Goal: Transaction & Acquisition: Purchase product/service

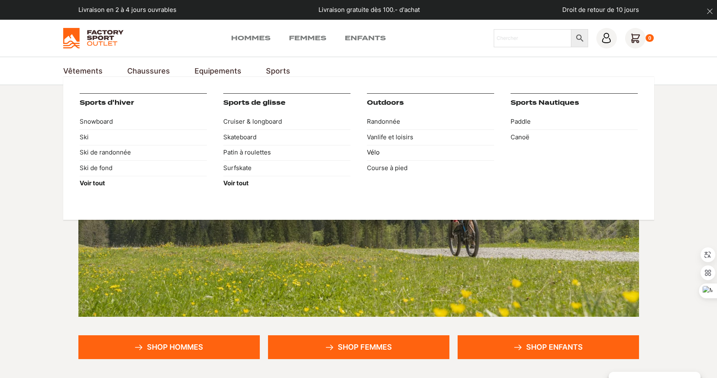
click at [372, 153] on link "Vélo" at bounding box center [430, 153] width 127 height 16
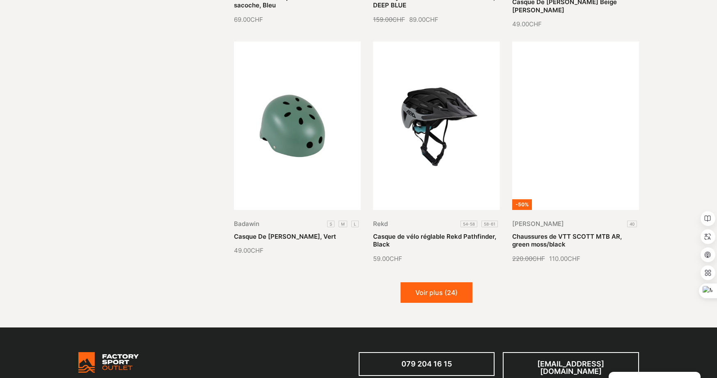
scroll to position [882, 0]
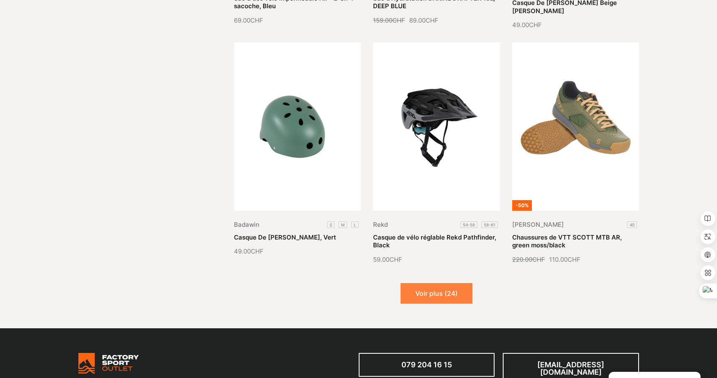
click at [447, 301] on button "Voir plus (24)" at bounding box center [437, 293] width 72 height 21
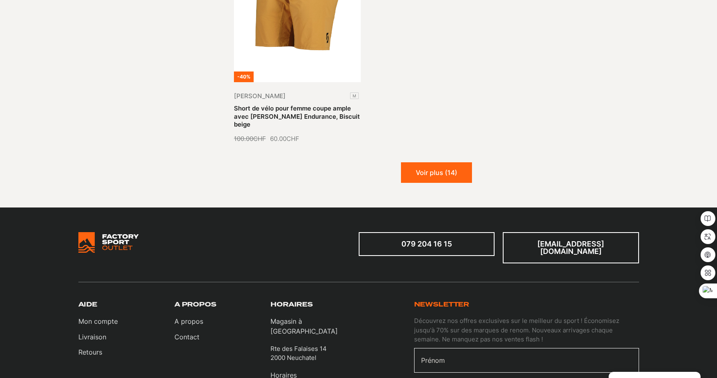
scroll to position [1949, 0]
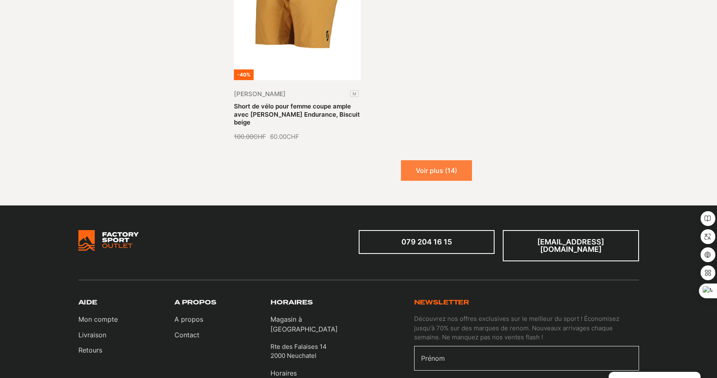
click at [447, 176] on button "Voir plus (14)" at bounding box center [436, 170] width 71 height 21
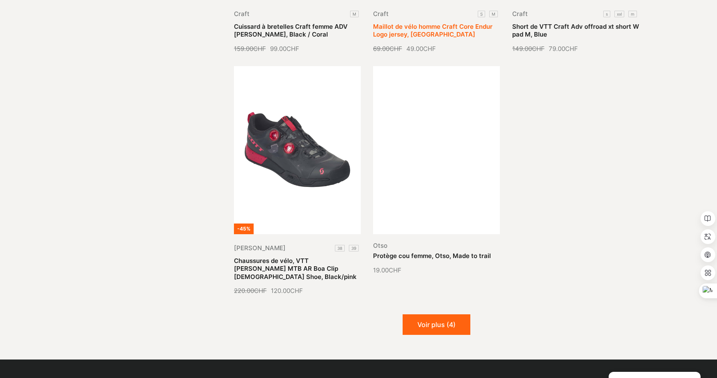
scroll to position [2647, 0]
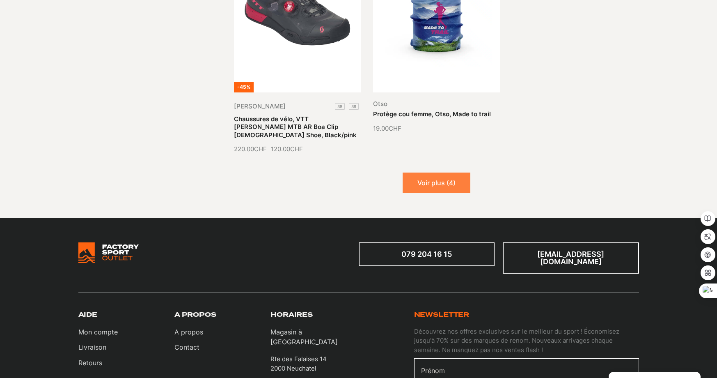
click at [449, 172] on button "Voir plus (4)" at bounding box center [437, 182] width 68 height 21
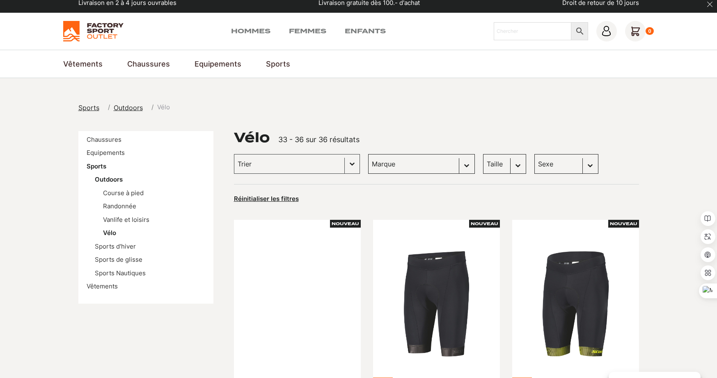
scroll to position [0, 0]
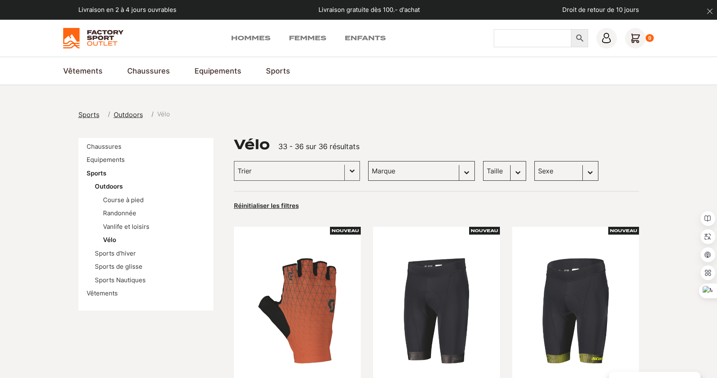
click at [539, 38] on input "Chercher" at bounding box center [533, 38] width 78 height 18
type input "redted"
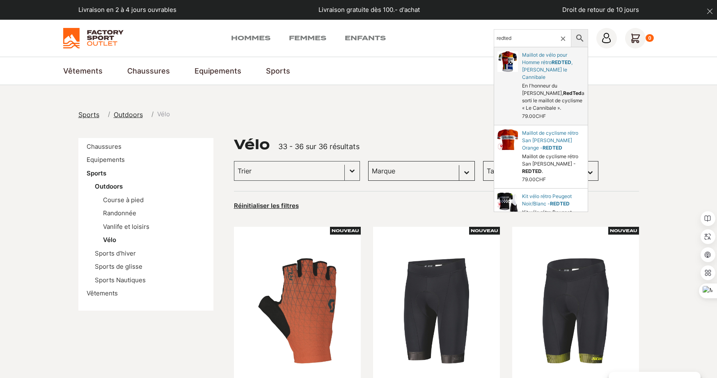
click at [543, 84] on link "Maillot de vélo pour Homme rétro , Eddy le Cannibale" at bounding box center [541, 86] width 94 height 78
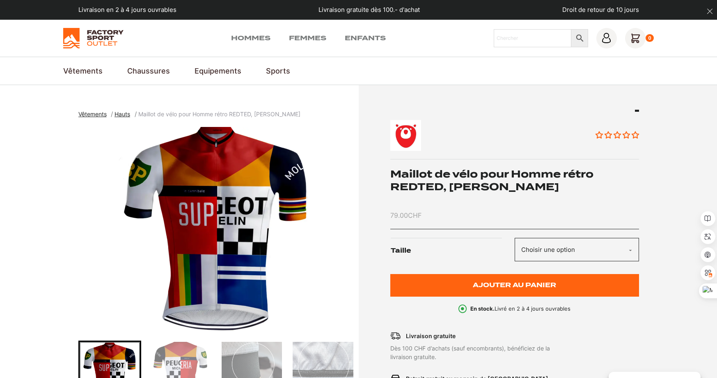
drag, startPoint x: 24, startPoint y: 58, endPoint x: 220, endPoint y: 41, distance: 196.9
click at [26, 58] on section "Vêtements Vestes & Anoraks Vestes de trekking & outdoor Vestes de ski de randon…" at bounding box center [358, 71] width 717 height 28
